Goal: Information Seeking & Learning: Learn about a topic

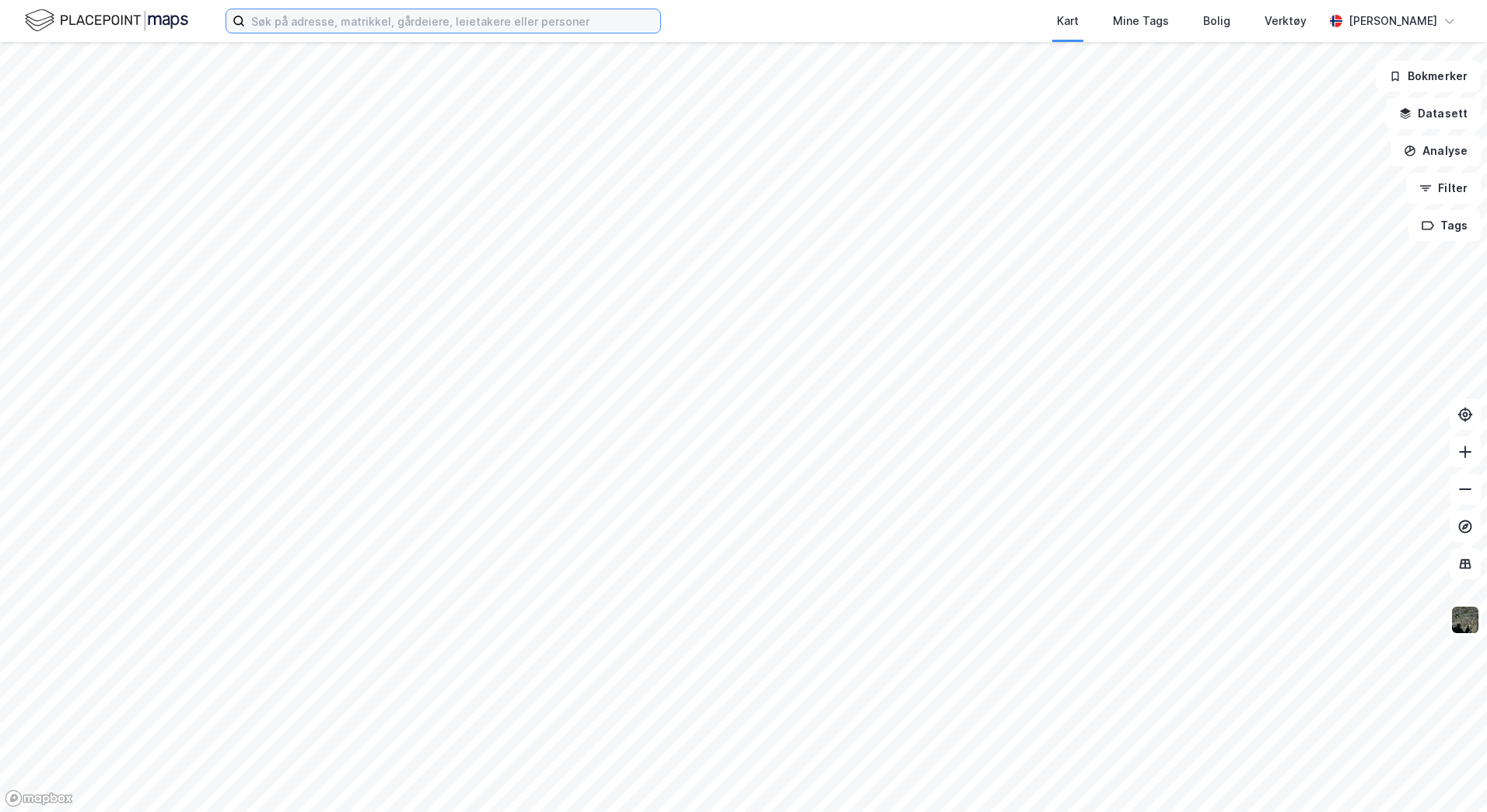
click at [272, 18] on input at bounding box center [453, 21] width 415 height 24
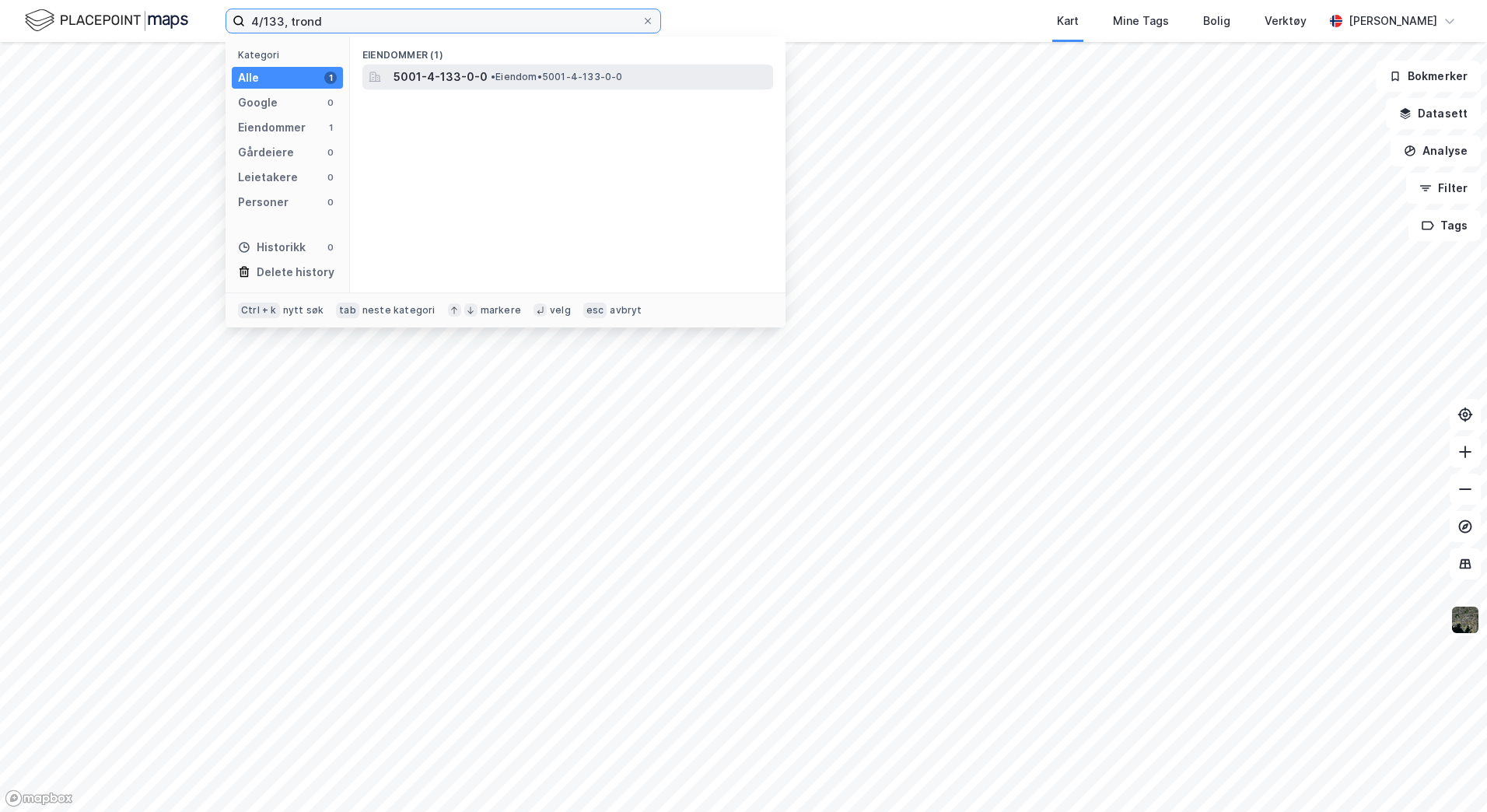
type input "4/133, trond"
click at [470, 87] on div "5001-4-133-0-0 • Eiendom • 5001-4-133-0-0" at bounding box center [567, 77] width 411 height 25
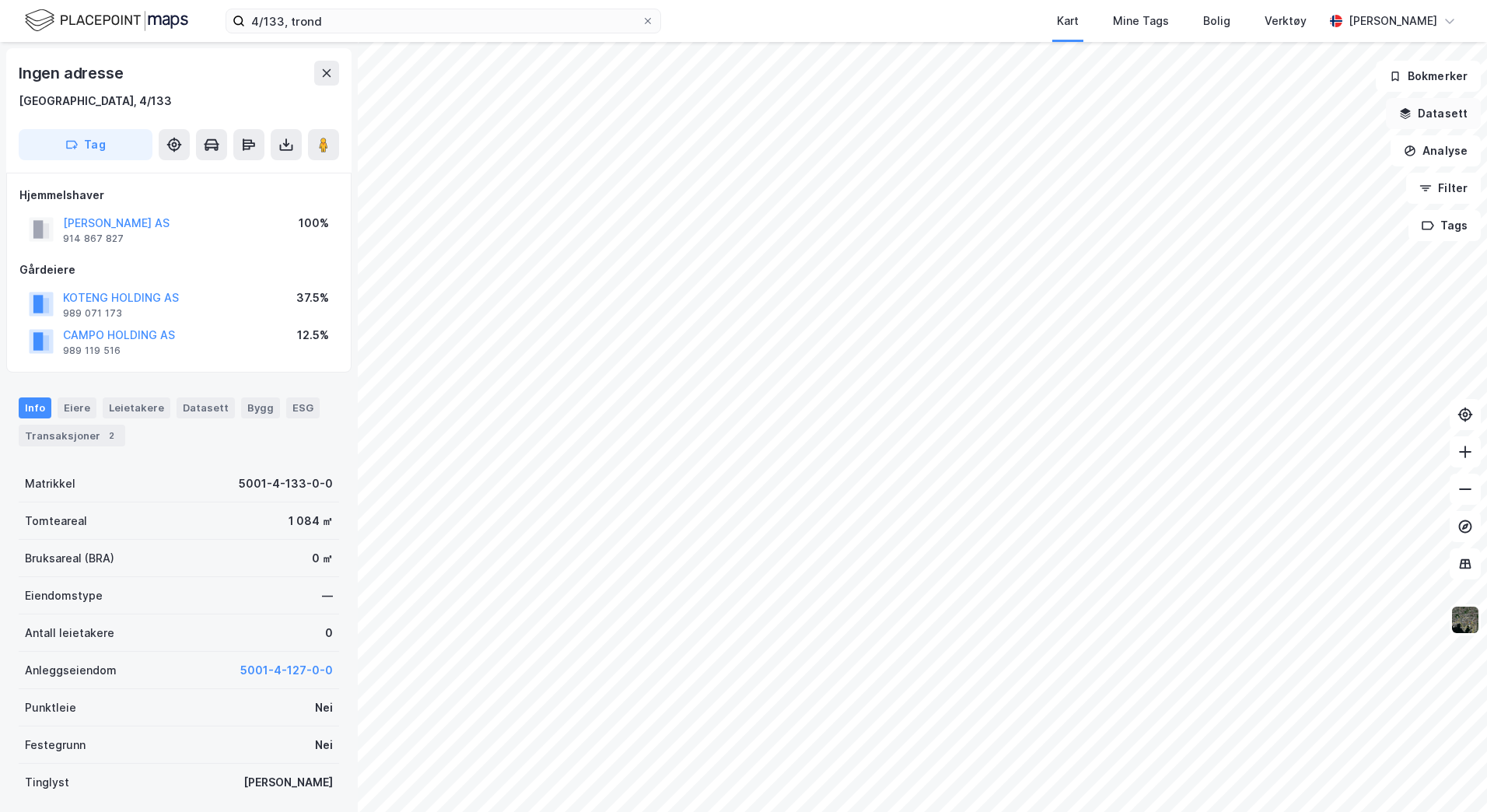
click at [1410, 107] on icon "button" at bounding box center [1406, 113] width 13 height 13
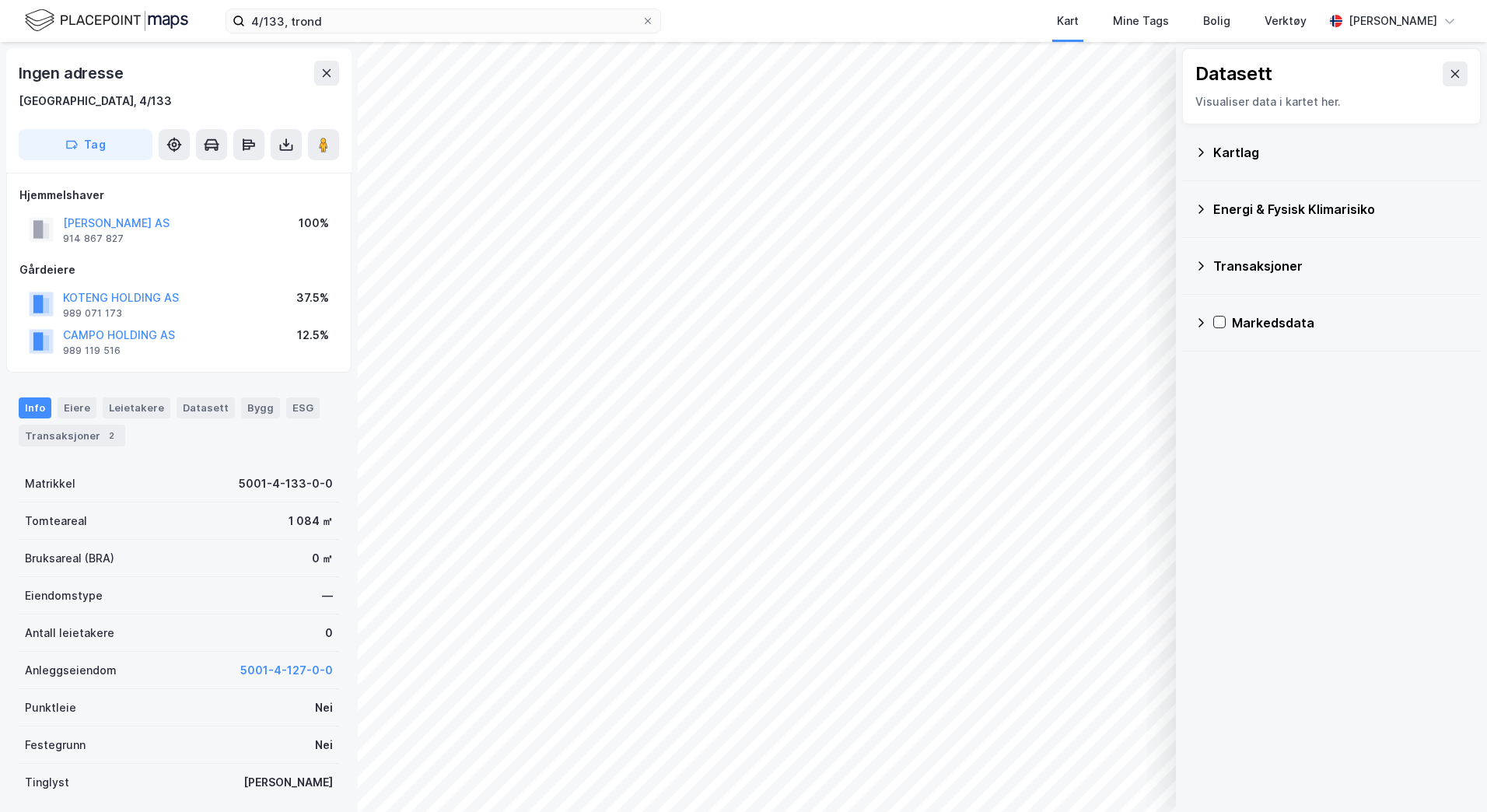
click at [1234, 155] on div "Kartlag" at bounding box center [1341, 153] width 255 height 18
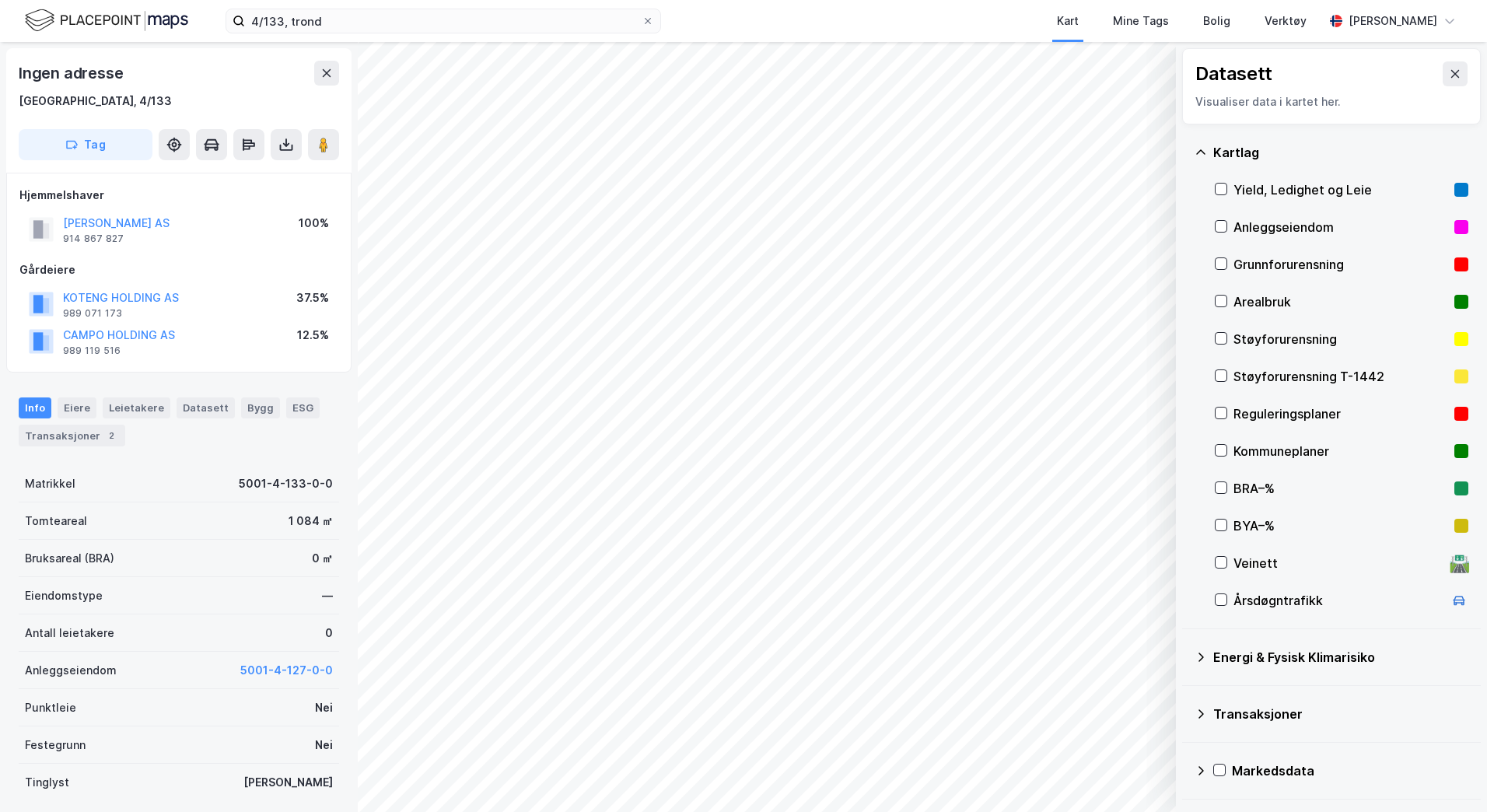
click at [1247, 415] on div "Reguleringsplaner" at bounding box center [1341, 413] width 215 height 18
